Goal: Task Accomplishment & Management: Use online tool/utility

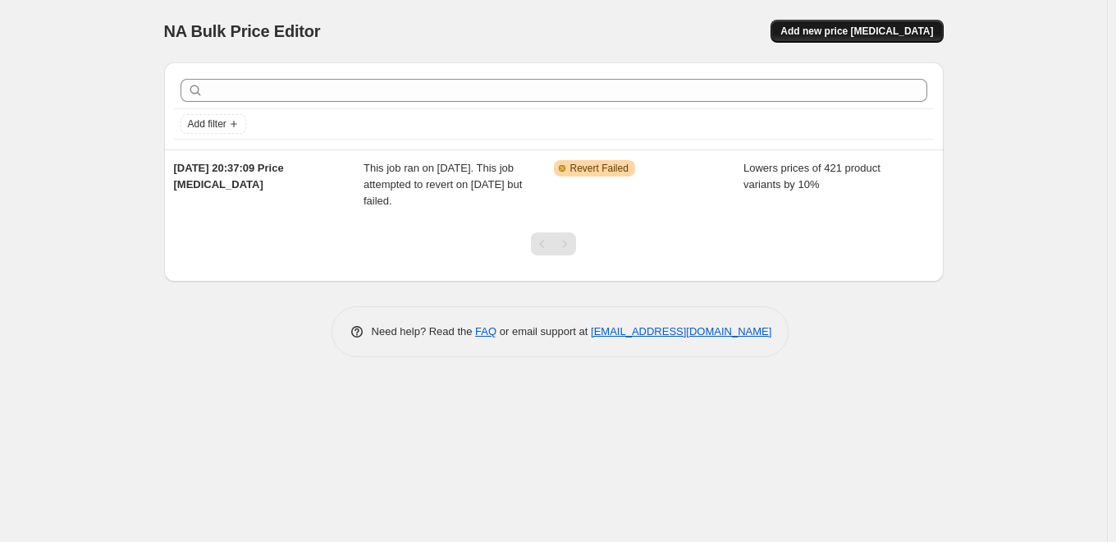
click at [867, 25] on span "Add new price [MEDICAL_DATA]" at bounding box center [856, 31] width 153 height 13
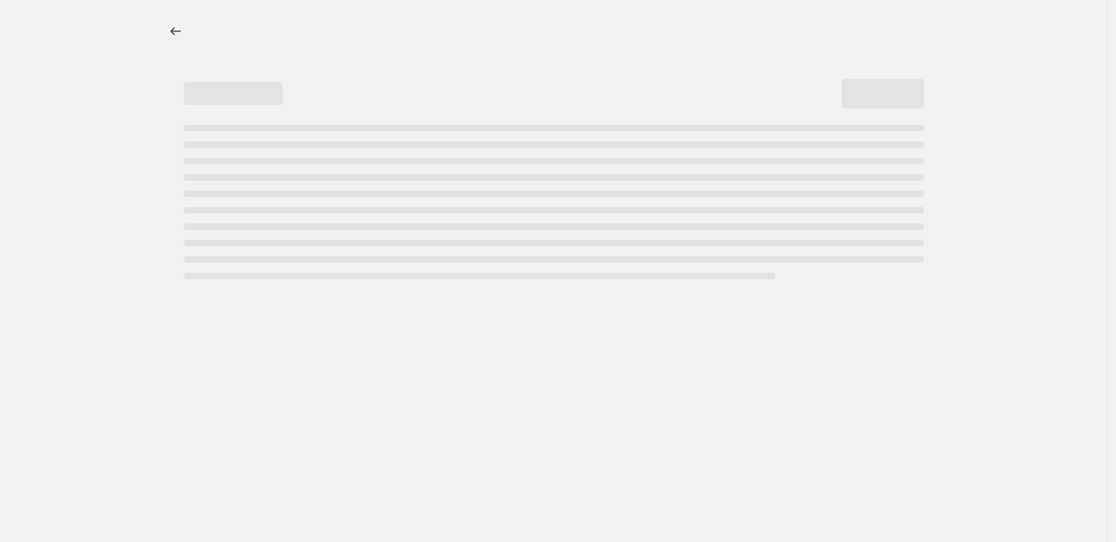
select select "percentage"
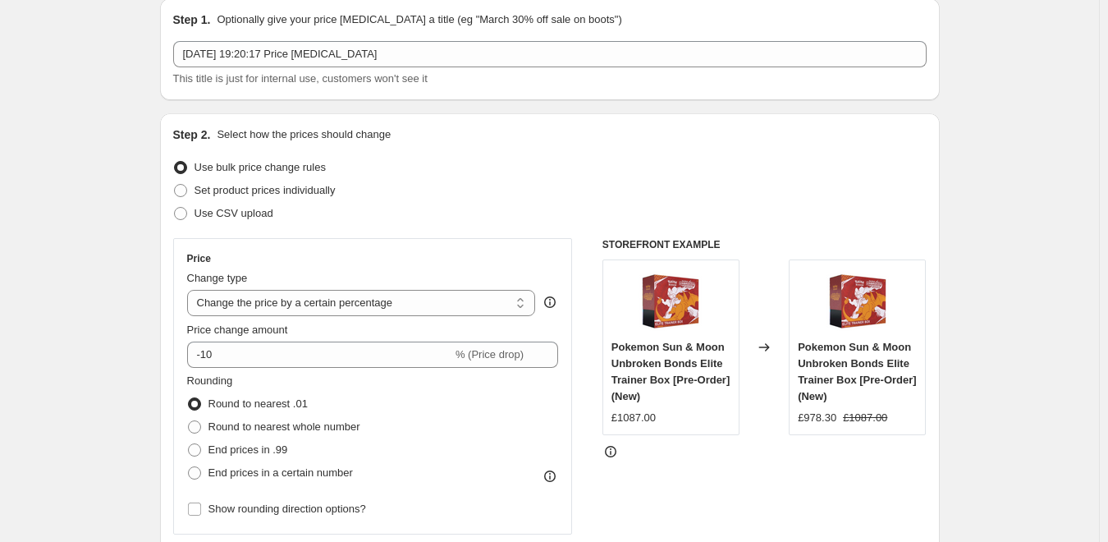
scroll to position [82, 0]
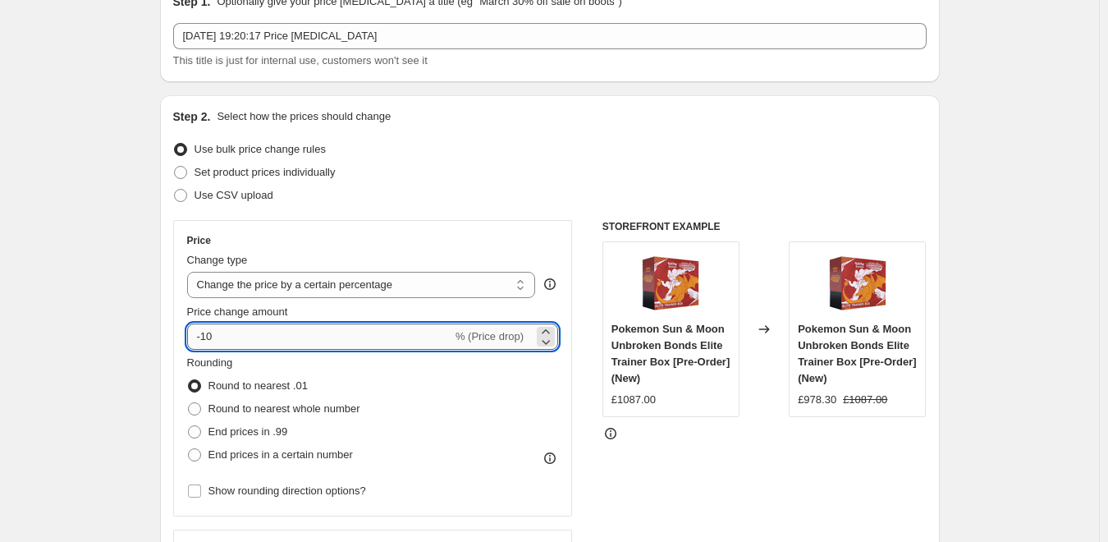
drag, startPoint x: 231, startPoint y: 341, endPoint x: 207, endPoint y: 336, distance: 25.1
click at [207, 336] on input "-10" at bounding box center [319, 336] width 265 height 26
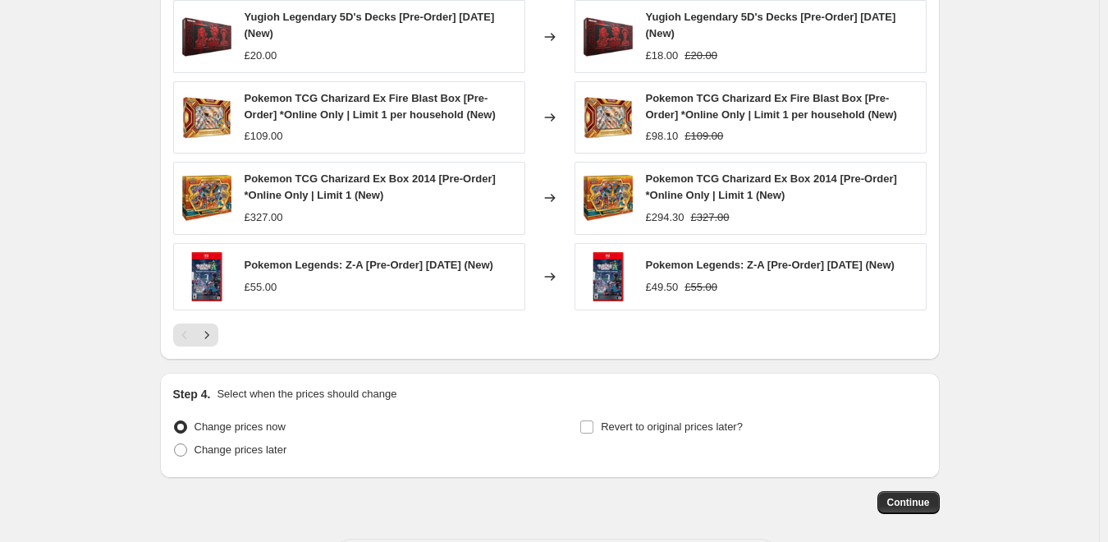
scroll to position [1121, 0]
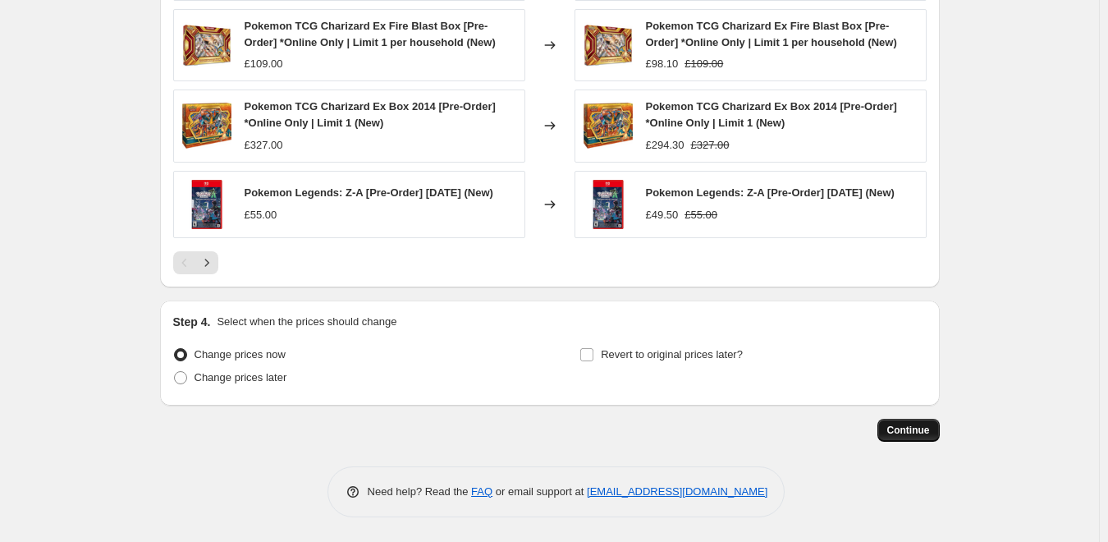
type input "-50"
click at [906, 427] on span "Continue" at bounding box center [908, 429] width 43 height 13
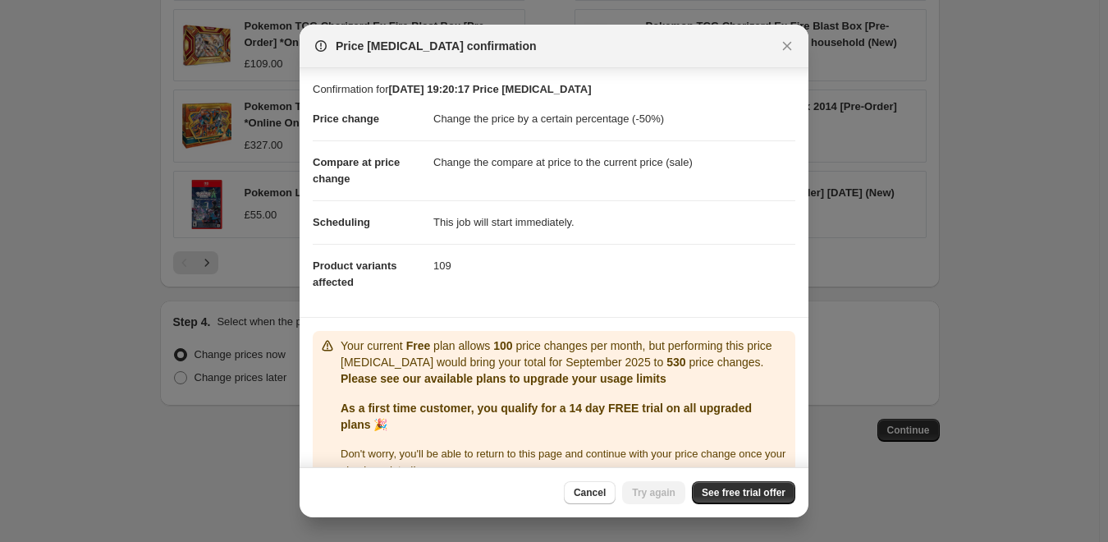
scroll to position [31, 0]
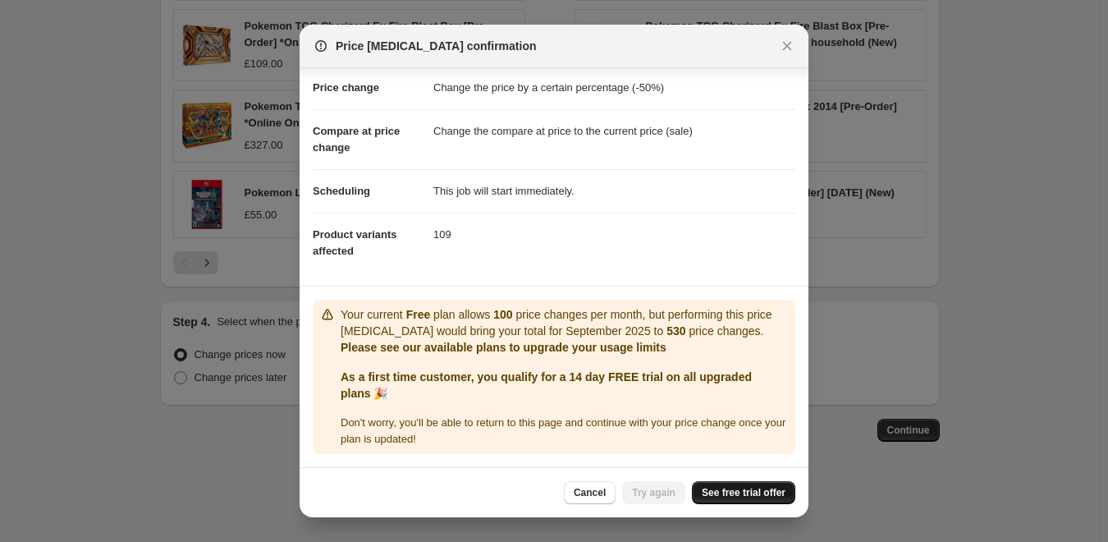
click at [760, 492] on span "See free trial offer" at bounding box center [744, 492] width 84 height 13
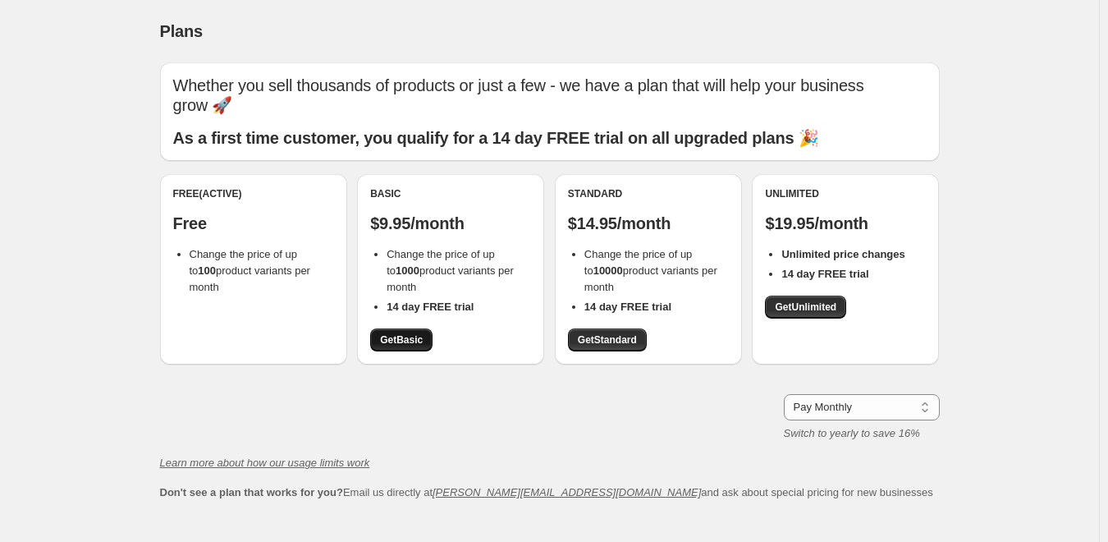
click at [403, 341] on span "Get Basic" at bounding box center [401, 339] width 43 height 13
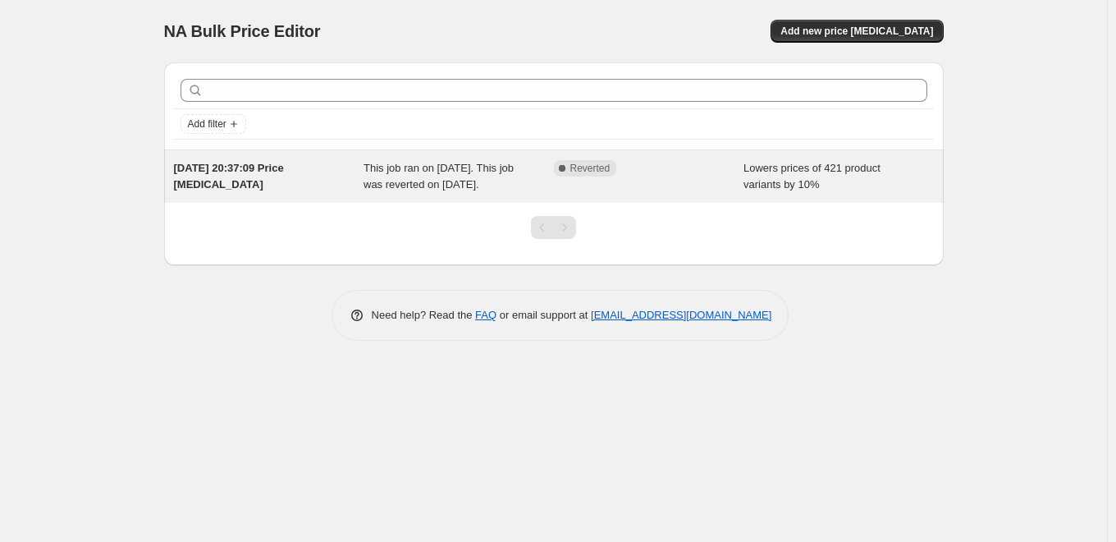
click at [612, 169] on span "Complete Reverted" at bounding box center [585, 168] width 63 height 16
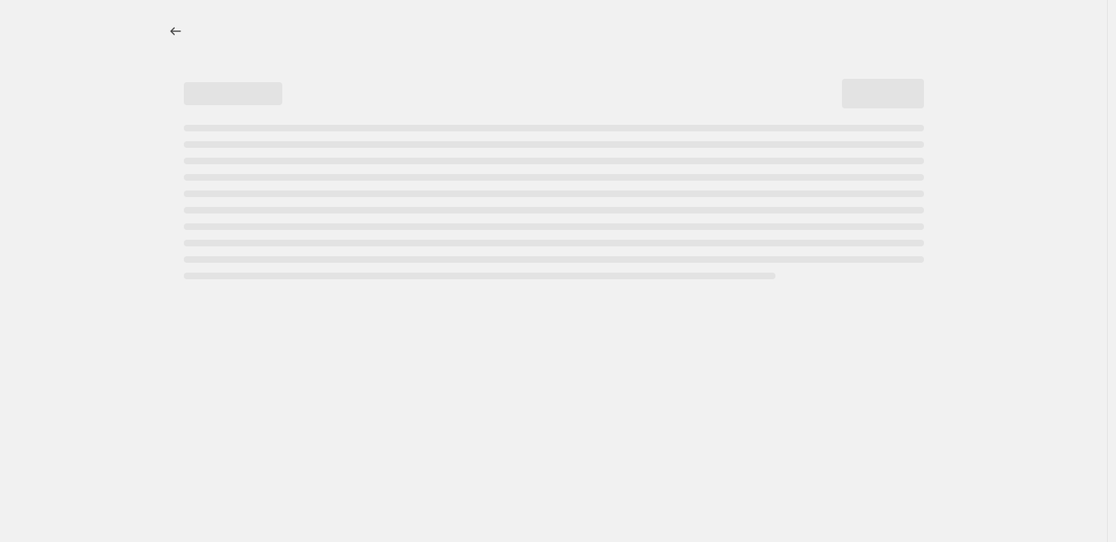
select select "percentage"
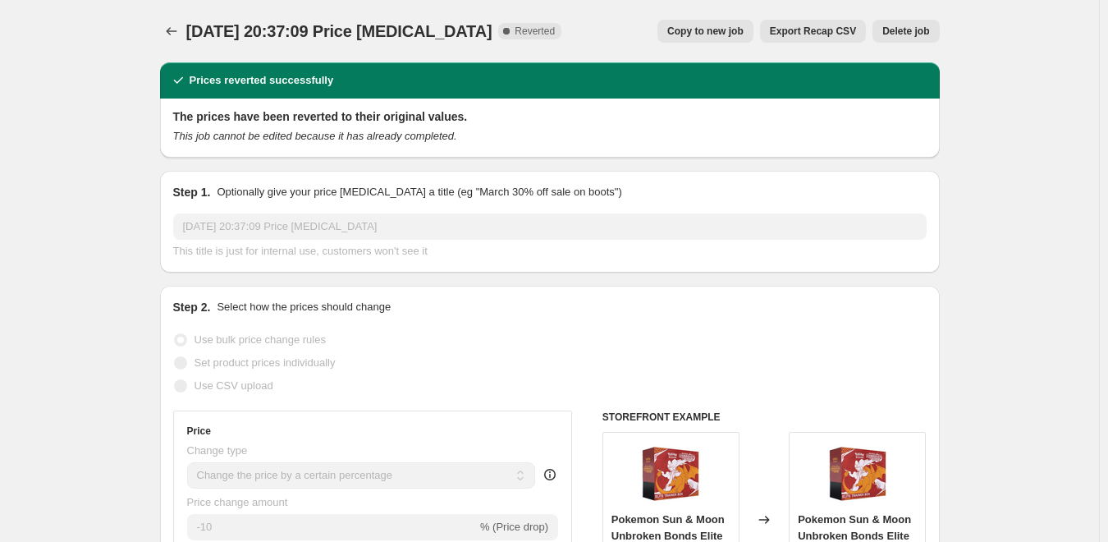
click at [517, 25] on span "Reverted" at bounding box center [534, 31] width 40 height 13
click at [561, 8] on div "[DATE] 20:37:09 Price [MEDICAL_DATA]. This page is ready [DATE] 20:37:09 Price …" at bounding box center [549, 31] width 779 height 62
click at [173, 32] on icon "Price change jobs" at bounding box center [171, 31] width 16 height 16
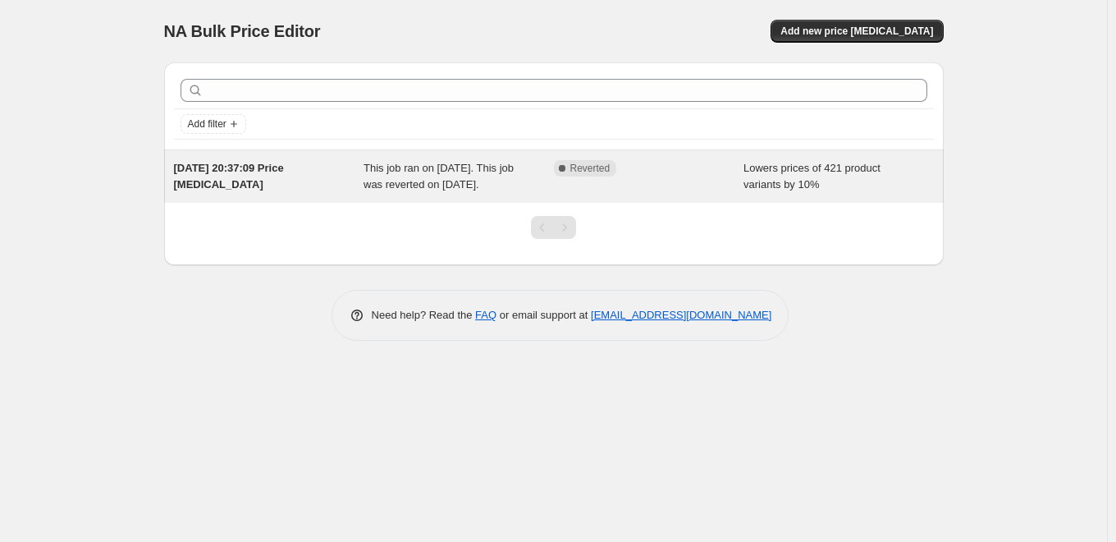
click at [254, 190] on div "[DATE] 20:37:09 Price [MEDICAL_DATA]" at bounding box center [269, 176] width 190 height 33
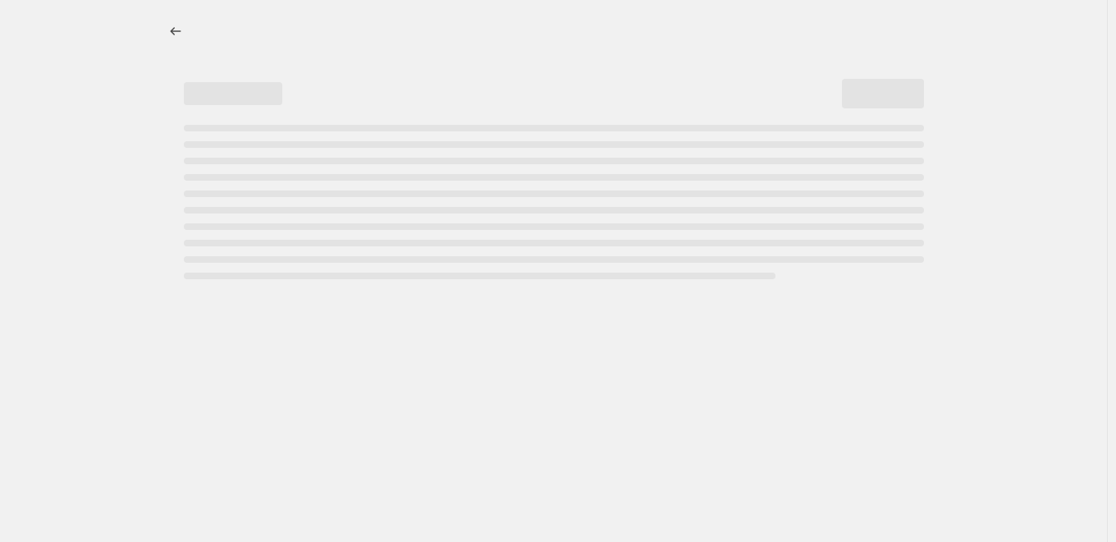
select select "percentage"
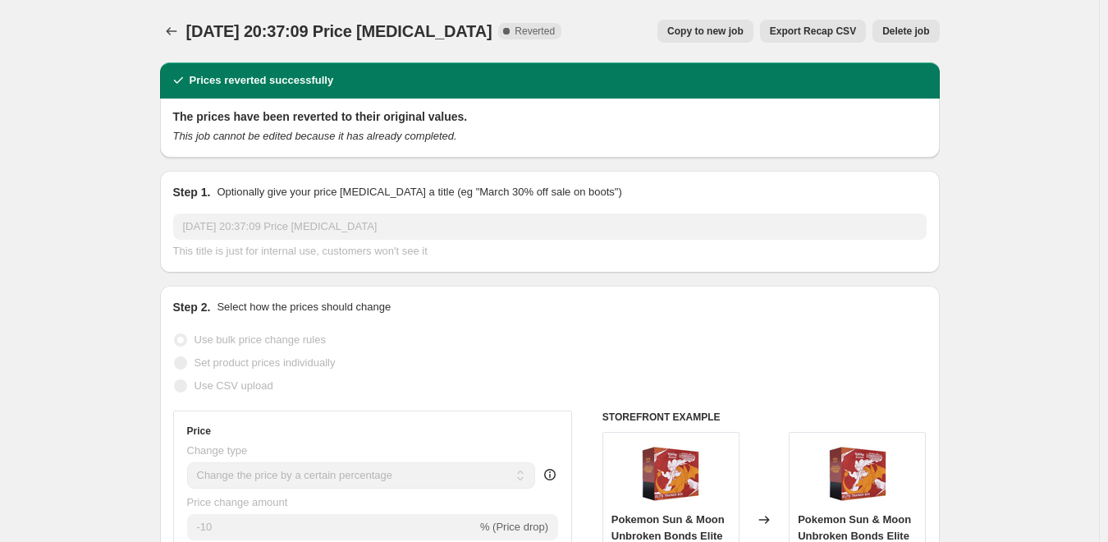
click at [923, 34] on span "Delete job" at bounding box center [905, 31] width 47 height 13
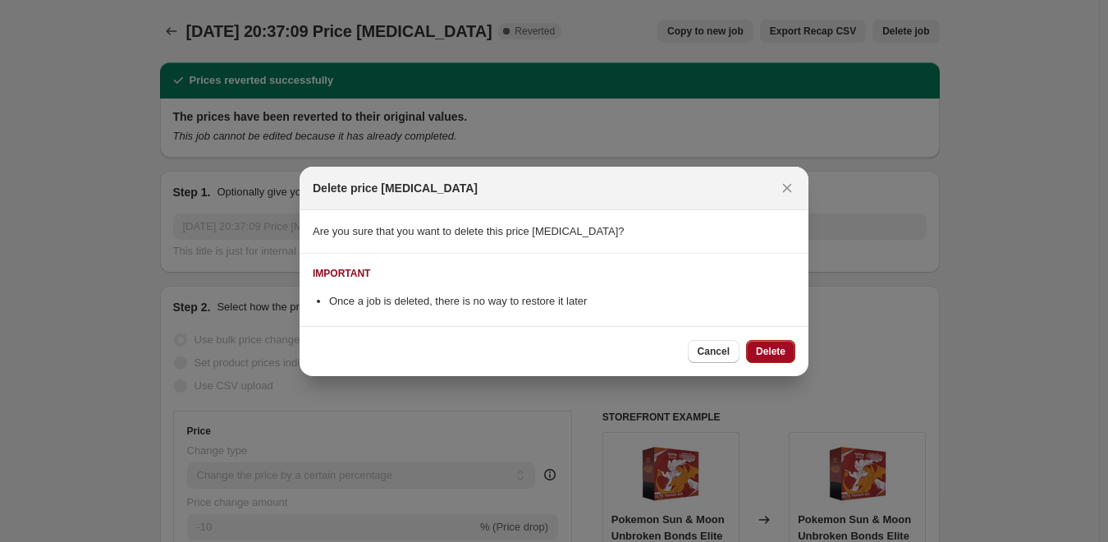
click at [784, 357] on span "Delete" at bounding box center [771, 351] width 30 height 13
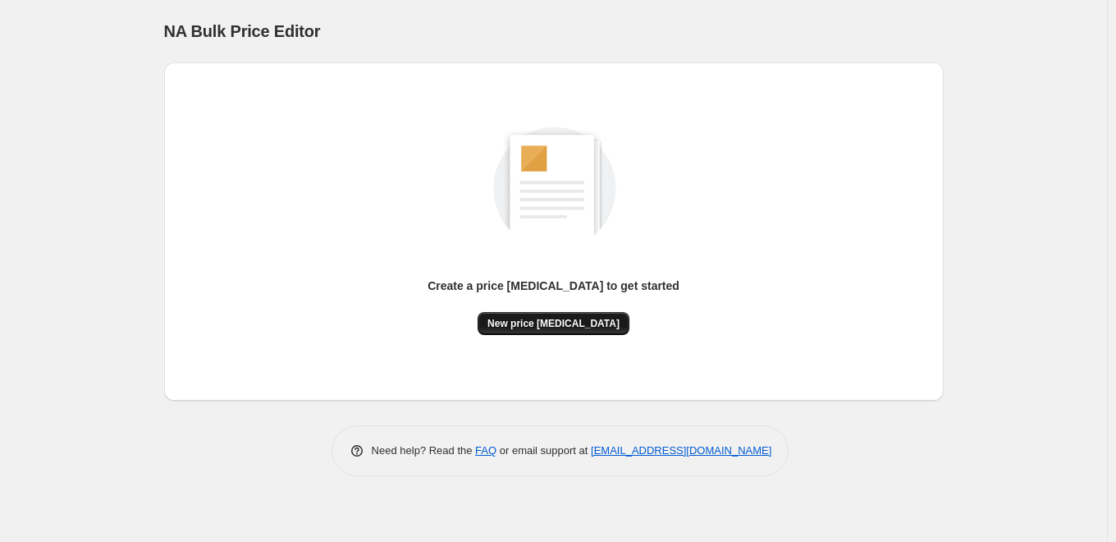
click at [548, 321] on span "New price [MEDICAL_DATA]" at bounding box center [553, 323] width 132 height 13
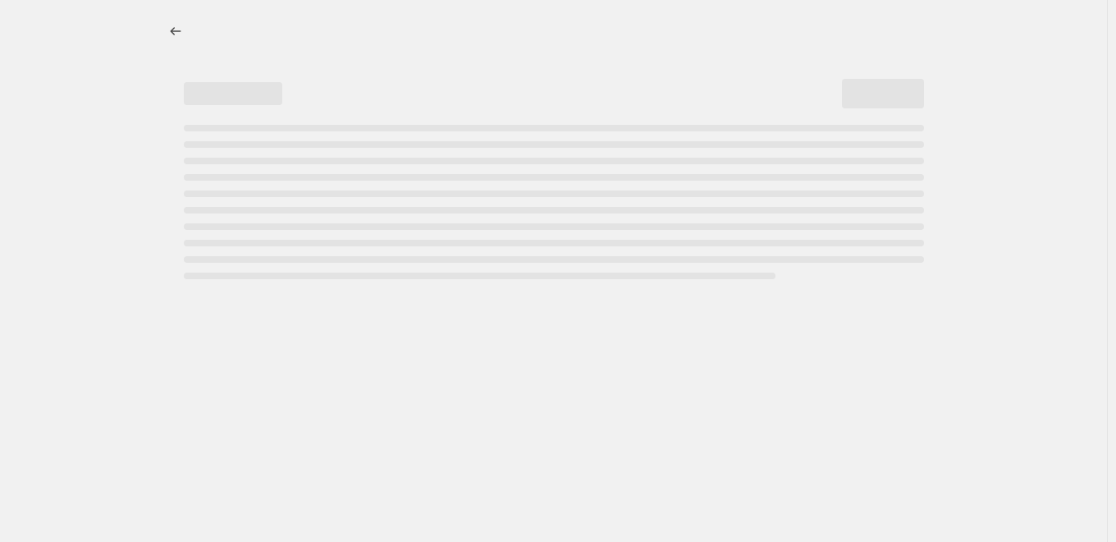
select select "percentage"
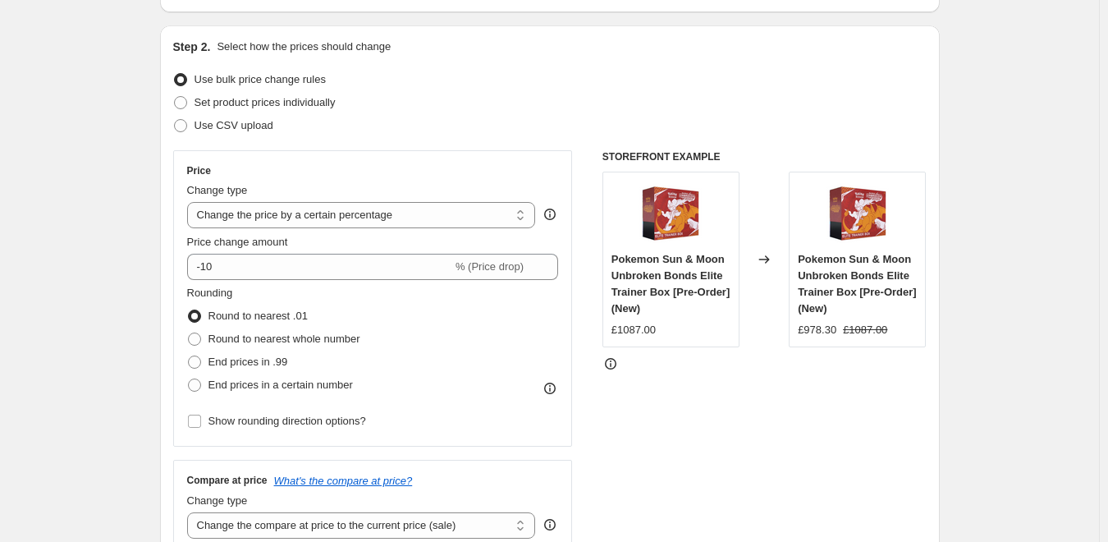
scroll to position [164, 0]
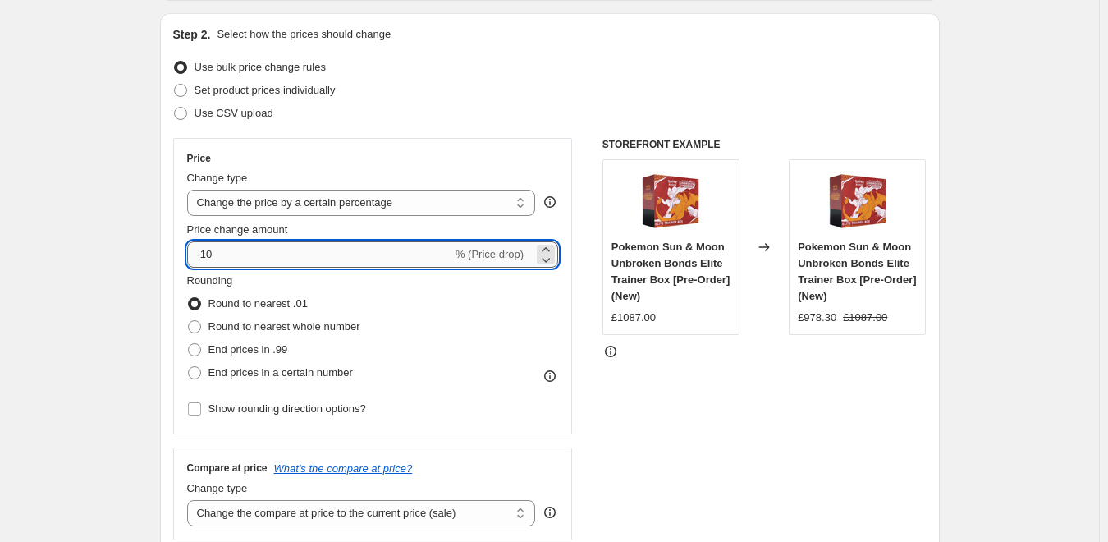
drag, startPoint x: 227, startPoint y: 258, endPoint x: 207, endPoint y: 252, distance: 21.5
click at [207, 252] on input "-10" at bounding box center [319, 254] width 265 height 26
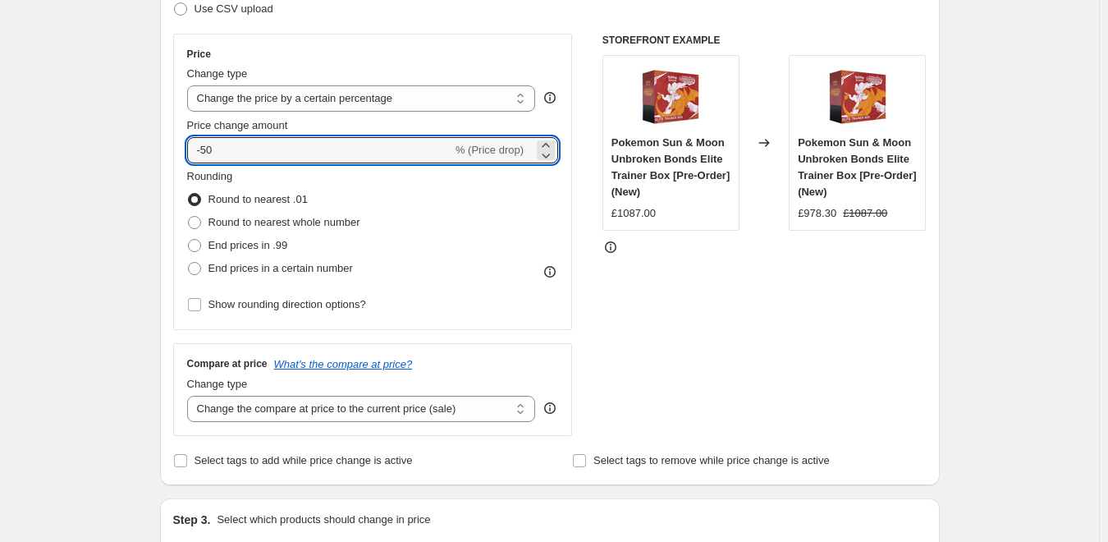
scroll to position [328, 0]
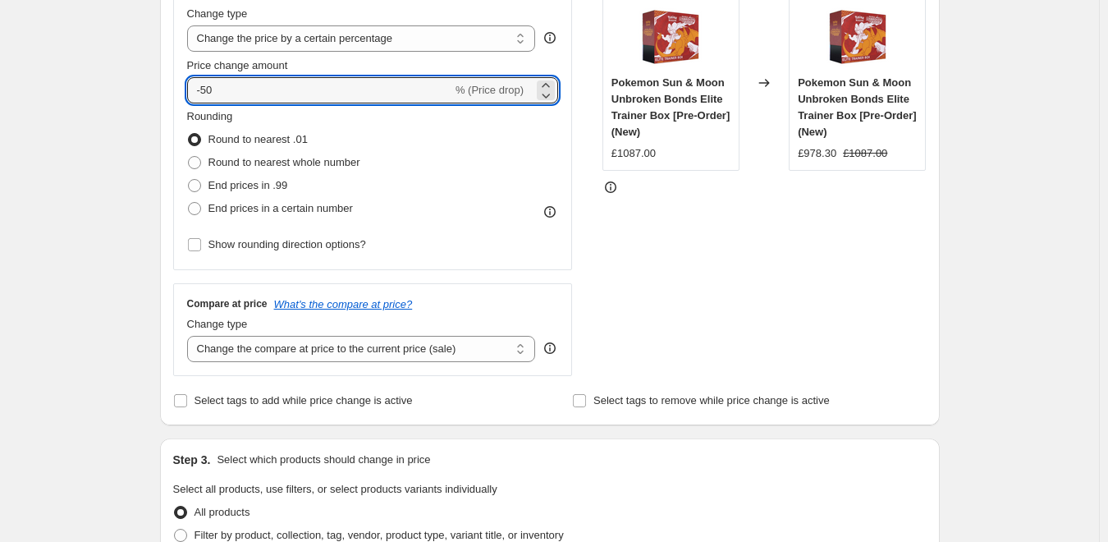
type input "-50"
click at [771, 273] on div "STOREFRONT EXAMPLE Pokemon Sun & Moon Unbroken Bonds Elite Trainer Box [Pre-Ord…" at bounding box center [764, 175] width 324 height 402
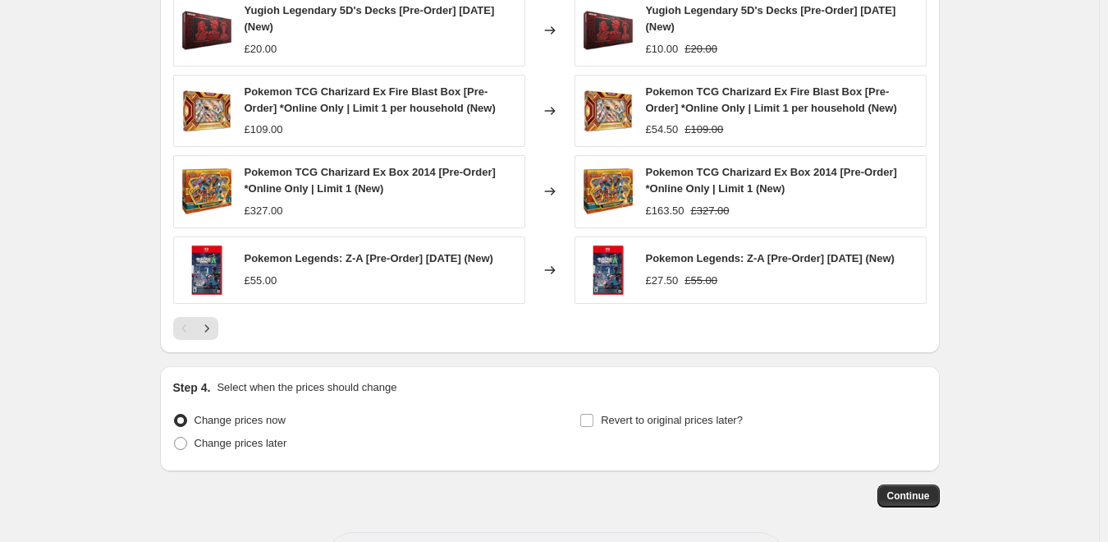
scroll to position [1121, 0]
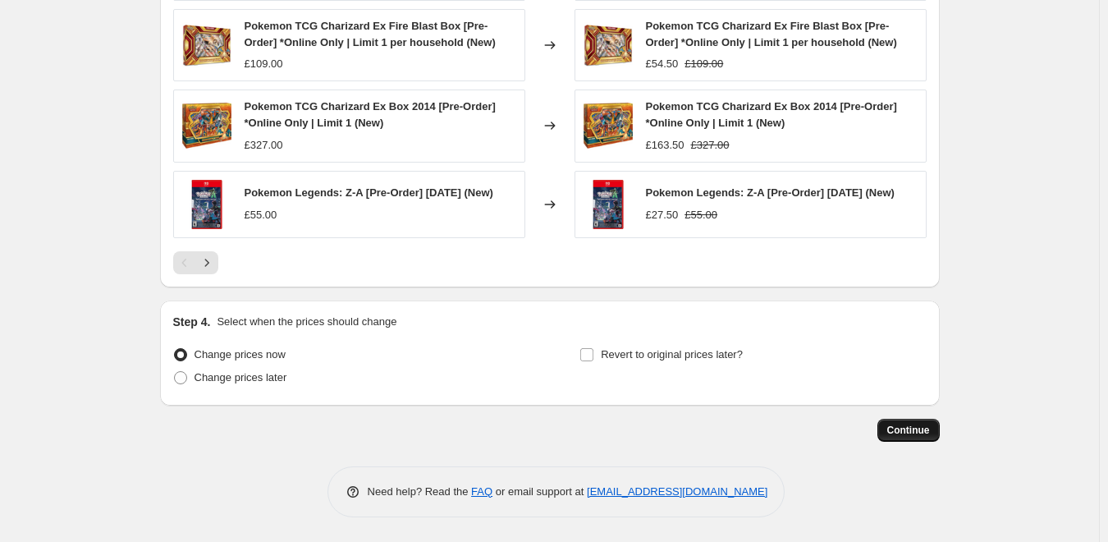
click at [927, 428] on span "Continue" at bounding box center [908, 429] width 43 height 13
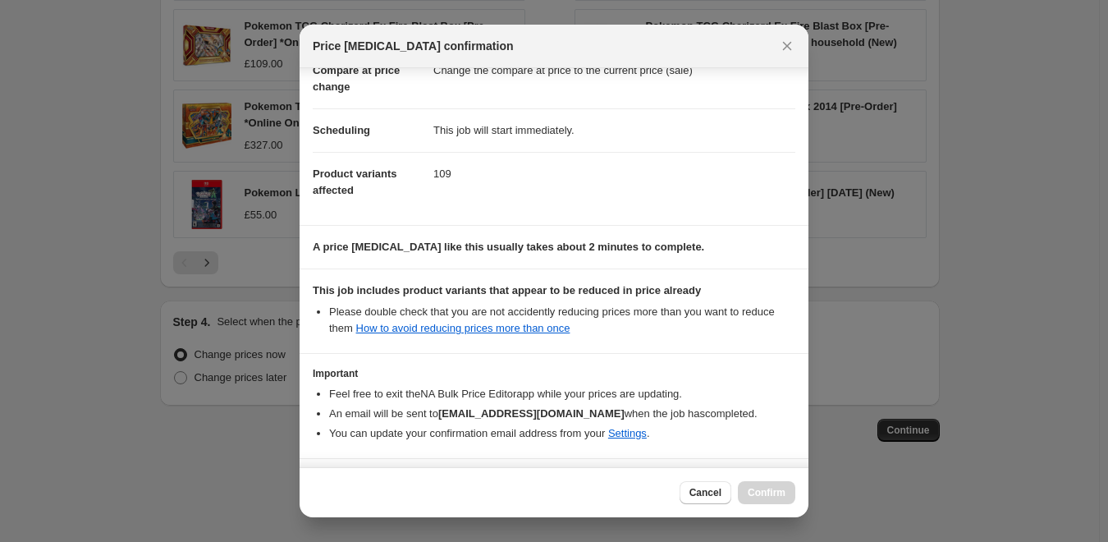
scroll to position [149, 0]
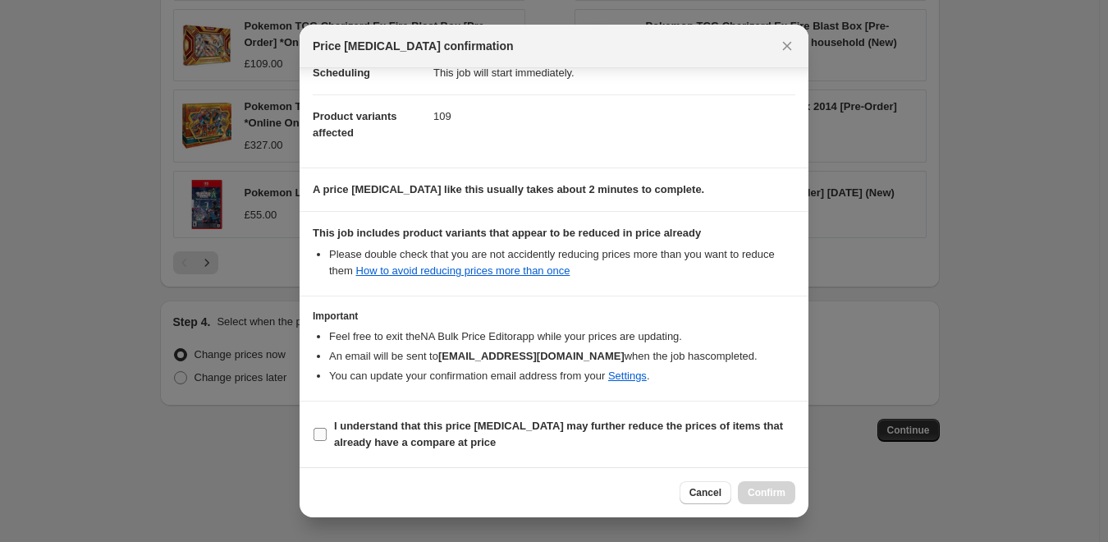
click at [317, 435] on input "I understand that this price [MEDICAL_DATA] may further reduce the prices of it…" at bounding box center [319, 433] width 13 height 13
checkbox input "true"
click at [775, 497] on span "Confirm" at bounding box center [766, 492] width 38 height 13
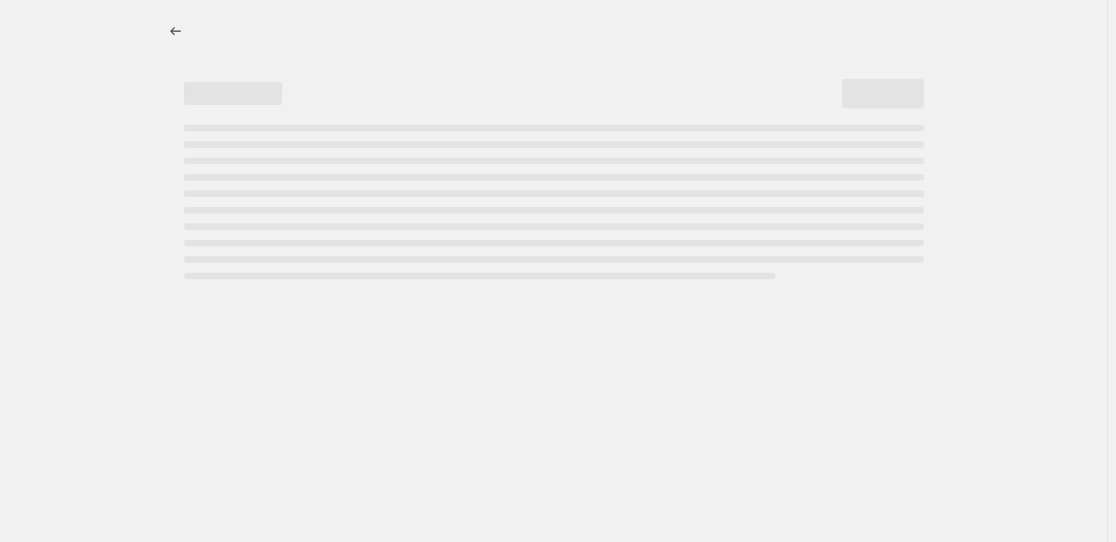
select select "percentage"
